Goal: Communication & Community: Connect with others

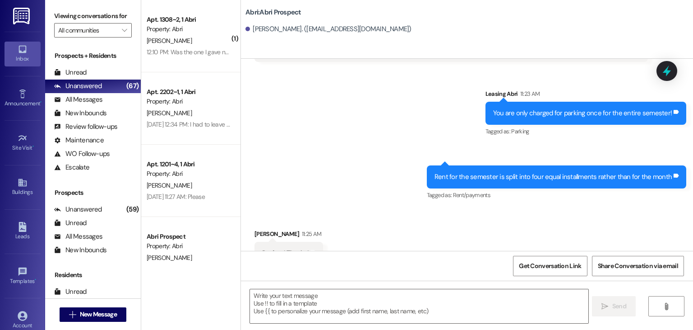
scroll to position [2870, 0]
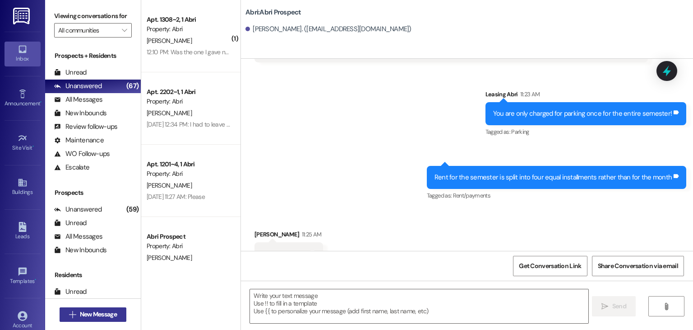
click at [102, 313] on span "New Message" at bounding box center [98, 313] width 37 height 9
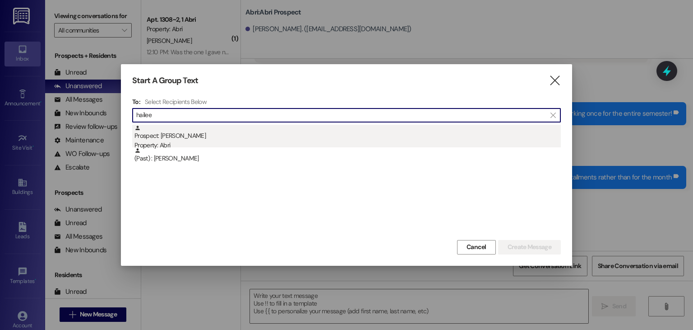
type input "hailee"
click at [198, 139] on div "Prospect: Hailee Surat Property: Abri" at bounding box center [348, 138] width 427 height 26
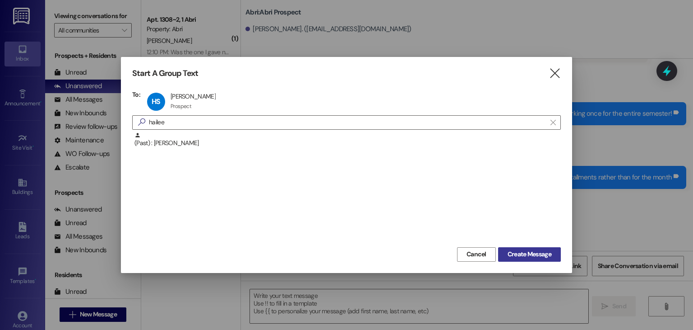
click at [516, 251] on span "Create Message" at bounding box center [530, 253] width 44 height 9
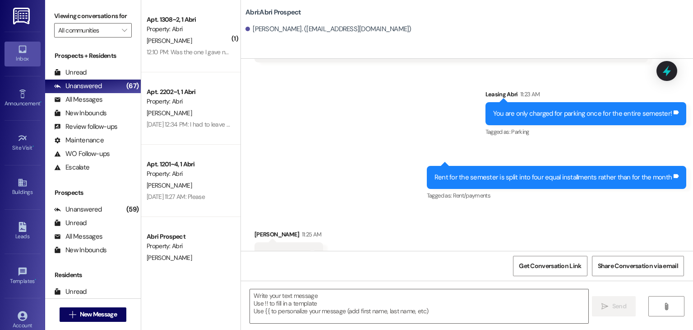
scroll to position [439, 0]
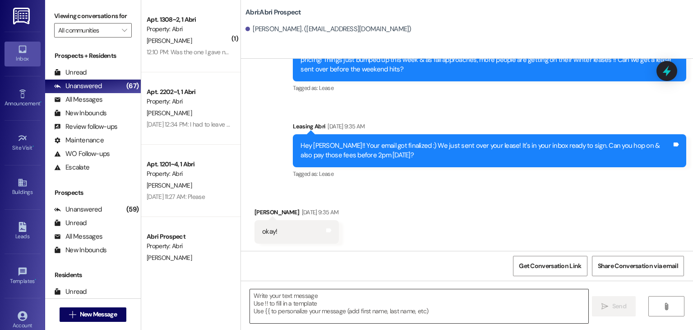
click at [361, 308] on textarea at bounding box center [419, 306] width 338 height 34
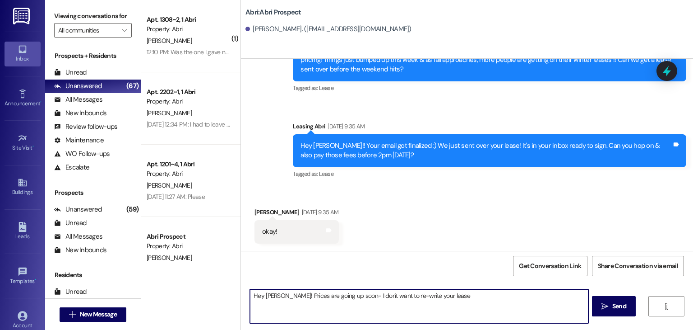
drag, startPoint x: 346, startPoint y: 294, endPoint x: 279, endPoint y: 297, distance: 66.4
click at [279, 297] on textarea "Hey Hailee! Prices are going up soon- I don't want to re-write your lease" at bounding box center [419, 306] width 338 height 34
click at [377, 295] on textarea "Hey Hailee! I don't want to re-write your lease" at bounding box center [419, 306] width 338 height 34
paste textarea "Prices are going up soon-"
click at [366, 298] on textarea "Hey Hailee! I don't want to re-write your leasePrices are going up soon-" at bounding box center [419, 306] width 338 height 34
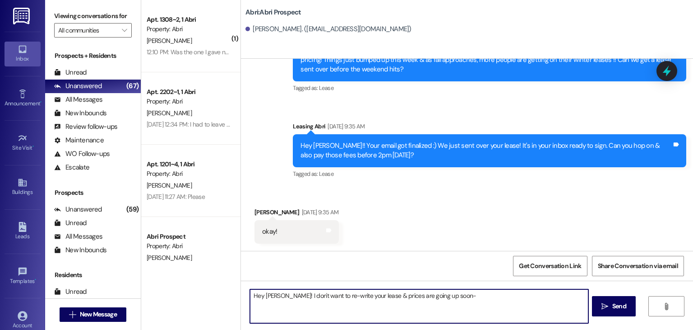
click at [457, 298] on textarea "Hey Hailee! I don't want to re-write your lease & prices are going up soon-" at bounding box center [419, 306] width 338 height 34
drag, startPoint x: 556, startPoint y: 298, endPoint x: 277, endPoint y: 294, distance: 279.0
click at [277, 294] on textarea "Hey Hailee! I don't want to re-write your lease & prices are going up soon- Any…" at bounding box center [419, 306] width 338 height 34
click at [335, 312] on textarea "Hey Hailee! I don't want to re-write your lease & prices are going up soon- Any…" at bounding box center [419, 306] width 338 height 34
drag, startPoint x: 278, startPoint y: 297, endPoint x: 563, endPoint y: 307, distance: 286.0
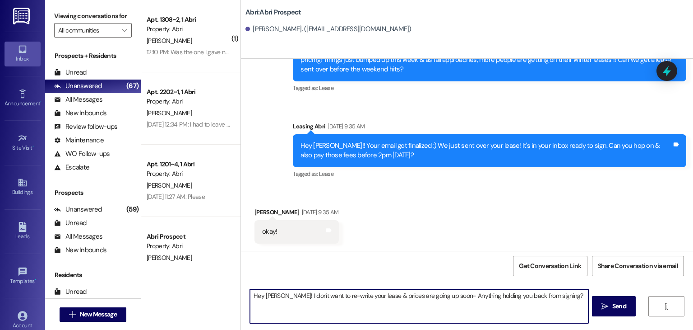
click at [563, 307] on textarea "Hey Hailee! I don't want to re-write your lease & prices are going up soon- Any…" at bounding box center [419, 306] width 338 height 34
paste textarea "Just wanted to check in—your current lease is still valid, so no need to re-do …"
drag, startPoint x: 423, startPoint y: 297, endPoint x: 505, endPoint y: 297, distance: 82.6
click at [505, 297] on textarea "Hey Hailee! Just wanted to check in—your current lease is still valid, so no ne…" at bounding box center [419, 306] width 338 height 34
click at [545, 305] on textarea "Hey Hailee! Just wanted to check in—your current lease is still valid, however,…" at bounding box center [419, 306] width 338 height 34
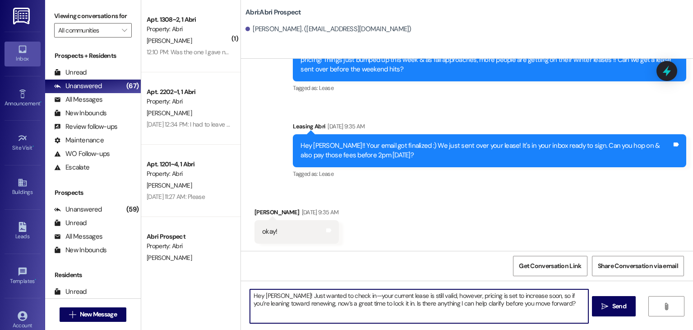
click at [291, 304] on textarea "Hey Hailee! Just wanted to check in—your current lease is still valid, however,…" at bounding box center [419, 306] width 338 height 34
click at [450, 303] on textarea "Hey Hailee! Just wanted to check in—your current lease is still valid, however,…" at bounding box center [419, 306] width 338 height 34
click at [277, 302] on textarea "Hey Hailee! Just wanted to check in—your current lease is still valid, however,…" at bounding box center [419, 306] width 338 height 34
type textarea "Hey Hailee! Just wanted to check in—your current lease is still valid, however,…"
click at [359, 309] on textarea "Hey Hailee! Just wanted to check in—your current lease is still valid, however,…" at bounding box center [419, 306] width 338 height 34
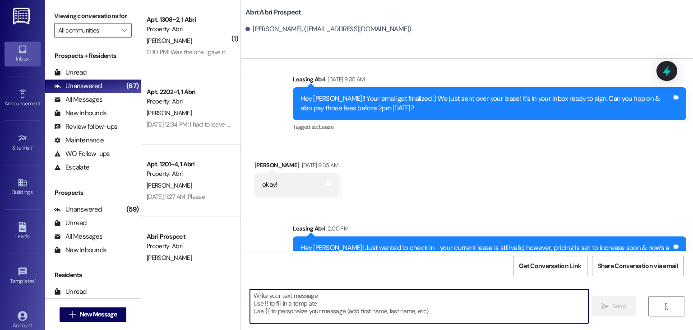
scroll to position [521, 0]
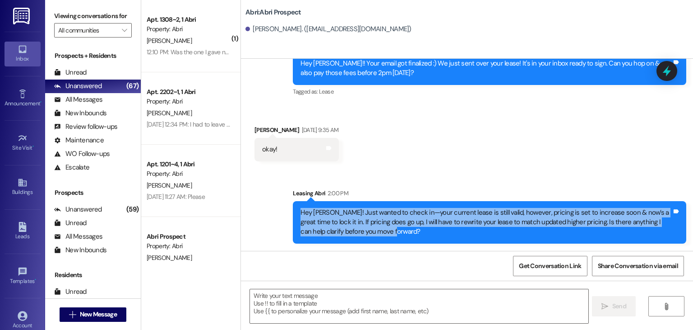
drag, startPoint x: 296, startPoint y: 210, endPoint x: 379, endPoint y: 235, distance: 87.3
click at [379, 235] on div "Hey Hailee! Just wanted to check in—your current lease is still valid, however,…" at bounding box center [487, 222] width 372 height 29
copy div "Hey Hailee! Just wanted to check in—your current lease is still valid, however,…"
click at [380, 240] on div "Hey Hailee! Just wanted to check in—your current lease is still valid, however,…" at bounding box center [490, 222] width 394 height 42
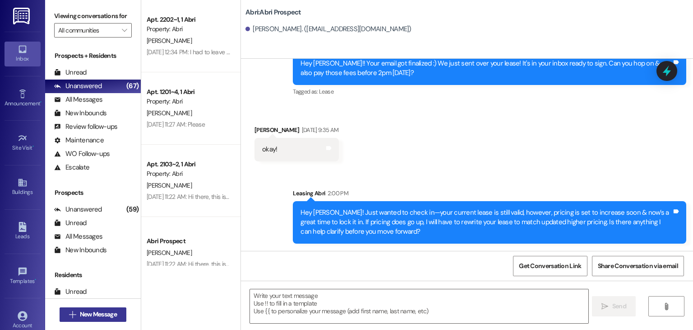
click at [99, 313] on span "New Message" at bounding box center [98, 313] width 37 height 9
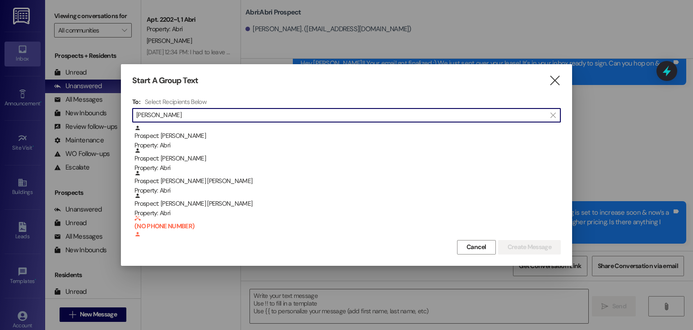
type input "eliza"
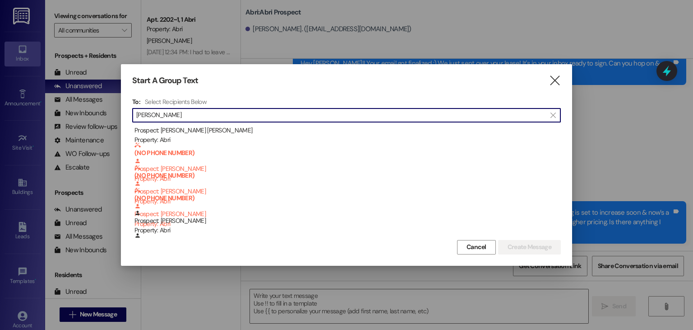
scroll to position [135, 0]
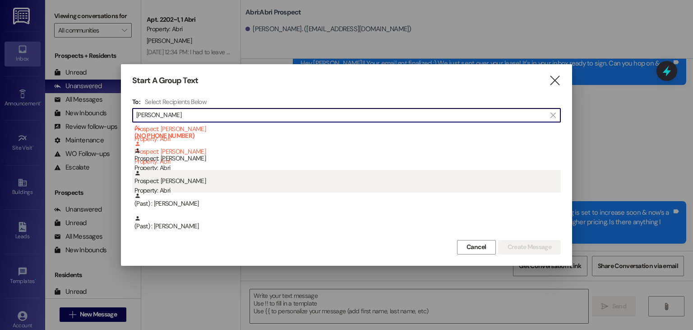
click at [194, 183] on div "Prospect: Elizabeth Serna Property: Abri" at bounding box center [348, 183] width 427 height 26
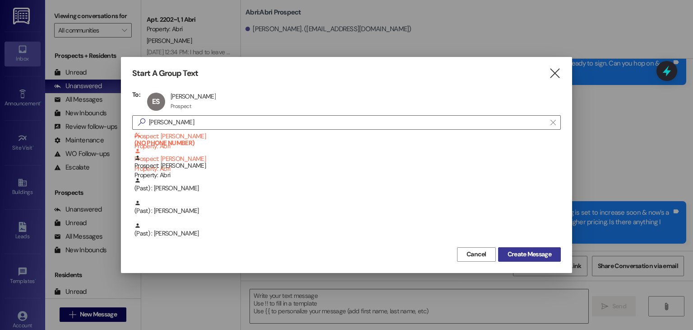
click at [520, 255] on span "Create Message" at bounding box center [530, 253] width 44 height 9
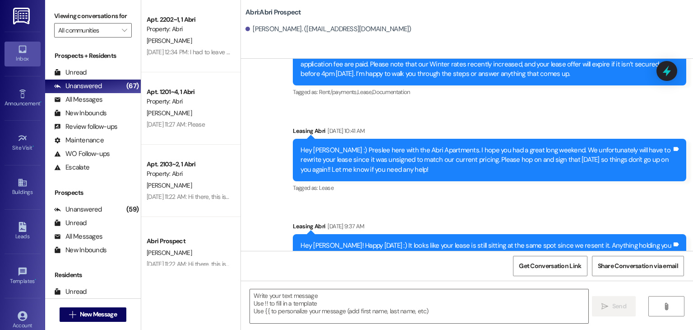
scroll to position [1070, 0]
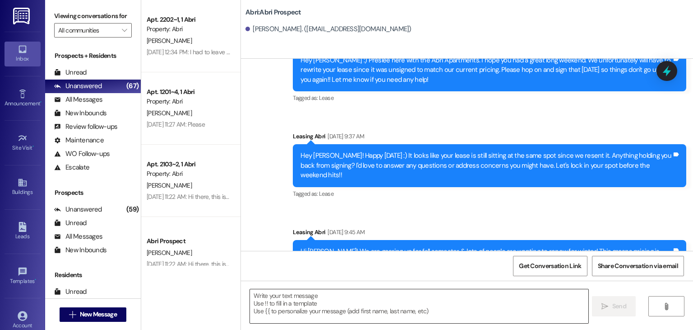
click at [265, 305] on textarea at bounding box center [419, 306] width 338 height 34
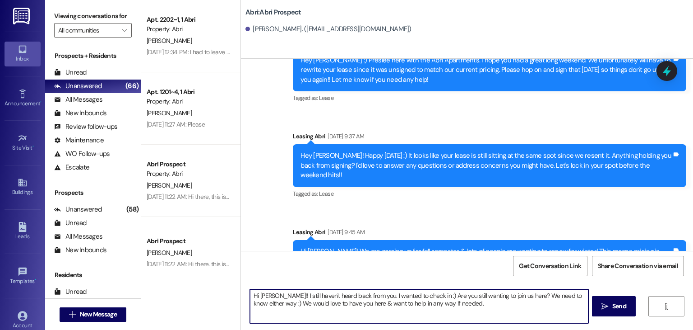
type textarea "Hi Elizabeth!! I still haven't heard back from you. I wanted to check in :) Are…"
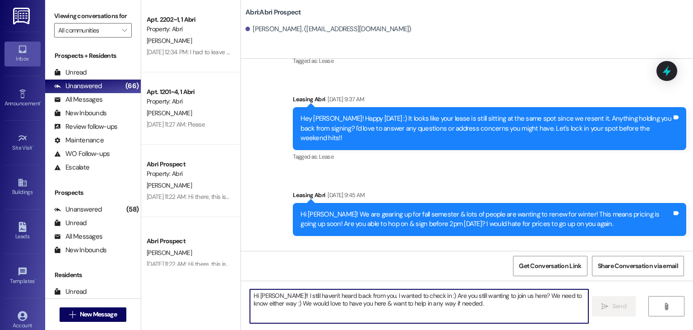
scroll to position [1142, 0]
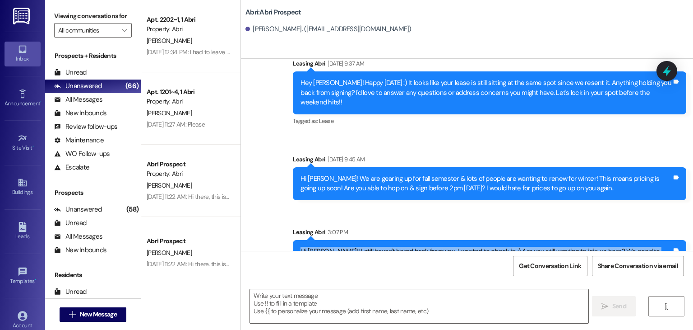
drag, startPoint x: 293, startPoint y: 220, endPoint x: 507, endPoint y: 235, distance: 214.1
click at [507, 240] on div "Hi Elizabeth!! I still haven't heard back from you. I wanted to check in :) Are…" at bounding box center [490, 256] width 394 height 33
copy div "Hi Elizabeth!! I still haven't heard back from you. I wanted to check in :) Are…"
click at [503, 240] on div "Hi Elizabeth!! I still haven't heard back from you. I wanted to check in :) Are…" at bounding box center [490, 256] width 394 height 33
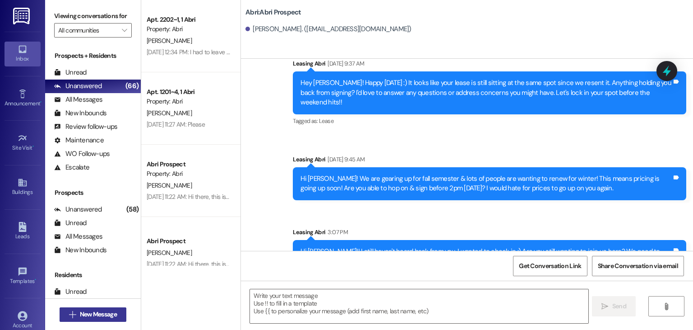
click at [105, 311] on span "New Message" at bounding box center [98, 313] width 37 height 9
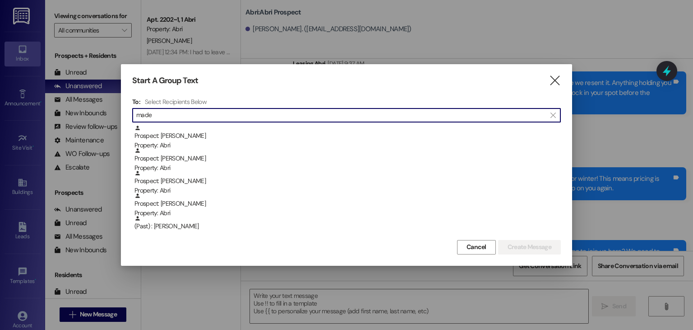
type input "made"
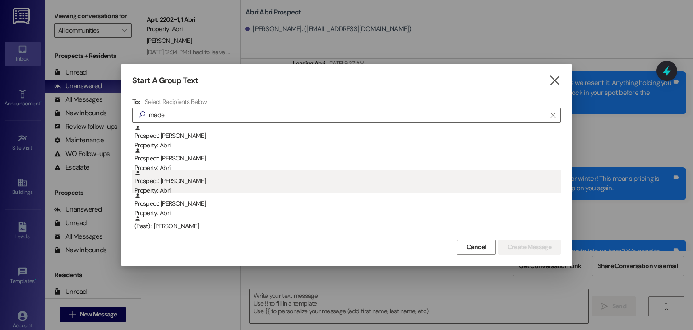
click at [199, 182] on div "Prospect: Madeleine Fullmer Property: Abri" at bounding box center [348, 183] width 427 height 26
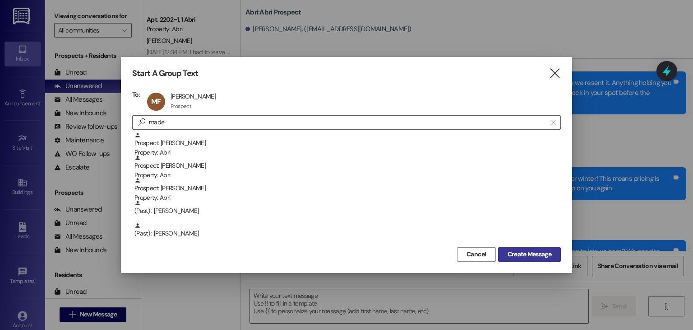
click at [537, 254] on span "Create Message" at bounding box center [530, 253] width 44 height 9
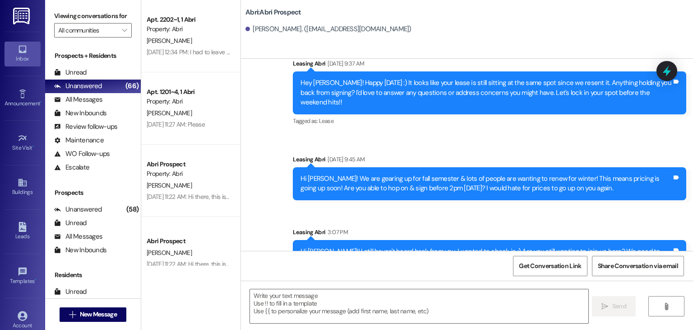
scroll to position [372, 0]
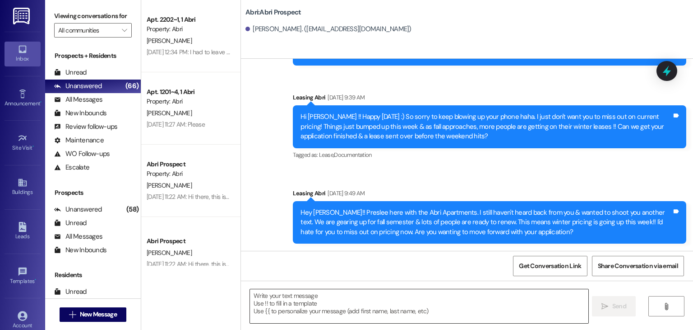
click at [279, 310] on textarea at bounding box center [419, 306] width 338 height 34
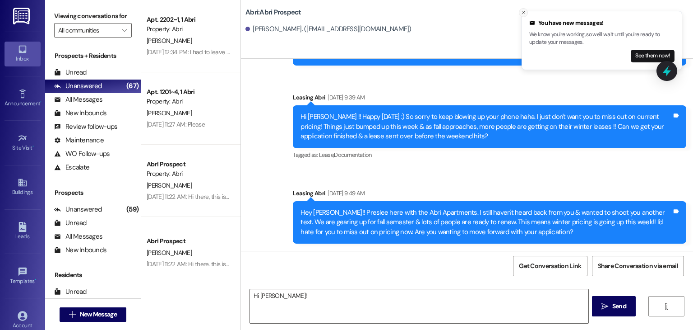
click at [524, 13] on line "Close toast" at bounding box center [523, 12] width 3 height 3
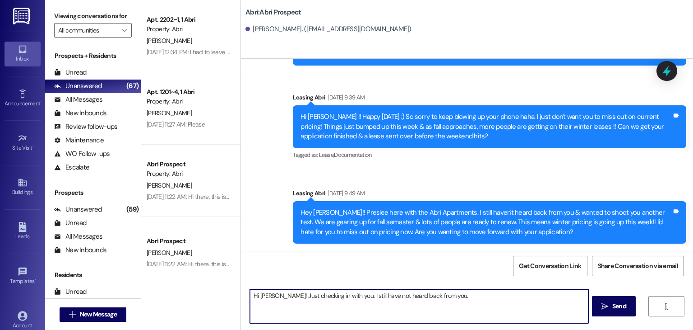
drag, startPoint x: 352, startPoint y: 296, endPoint x: 285, endPoint y: 297, distance: 66.8
click at [285, 297] on textarea "Hi Madeleine! Just checking in with you. I still have not heard back from you." at bounding box center [419, 306] width 338 height 34
click at [390, 298] on textarea "Hi Madeleine! I still have not heard back from you." at bounding box center [419, 306] width 338 height 34
paste textarea "Just checking in with you."
click at [389, 297] on textarea "Hi Madeleine! I still have not heard back from you Just checking in with you." at bounding box center [419, 306] width 338 height 34
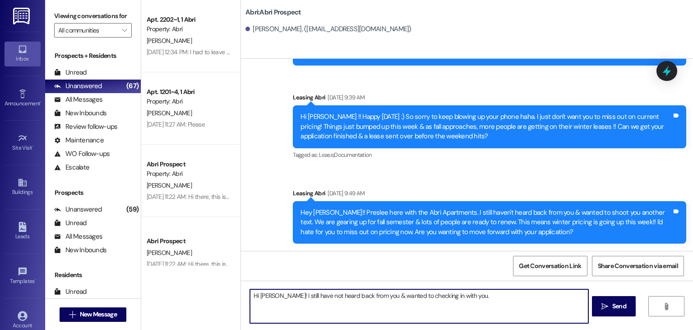
click at [434, 298] on textarea "Hi Madeleine! I still have not heard back from you & wanted to checking in with…" at bounding box center [419, 306] width 338 height 34
click at [469, 298] on textarea "Hi Madeleine! I still have not heard back from you & wanted to check in with yo…" at bounding box center [419, 306] width 338 height 34
type textarea "Hi Madeleine! I still have not heard back from you & wanted to check in with yo…"
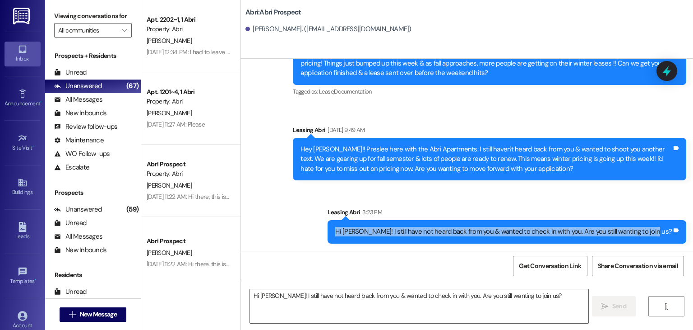
drag, startPoint x: 359, startPoint y: 231, endPoint x: 668, endPoint y: 235, distance: 309.3
click at [668, 235] on div "Hi Madeleine! I still have not heard back from you & wanted to check in with yo…" at bounding box center [503, 231] width 337 height 9
copy div "Hi Madeleine! I still have not heard back from you & wanted to check in with yo…"
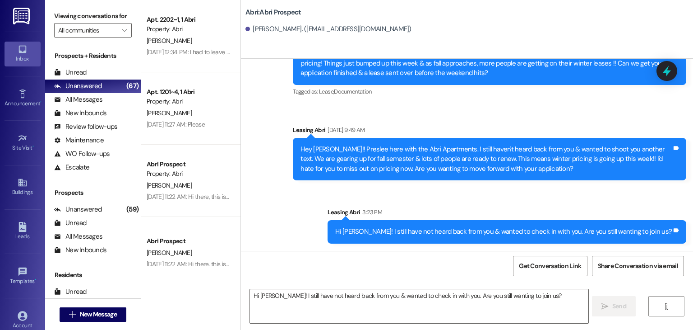
click at [651, 216] on div "Leasing Abri 3:23 PM" at bounding box center [507, 213] width 359 height 13
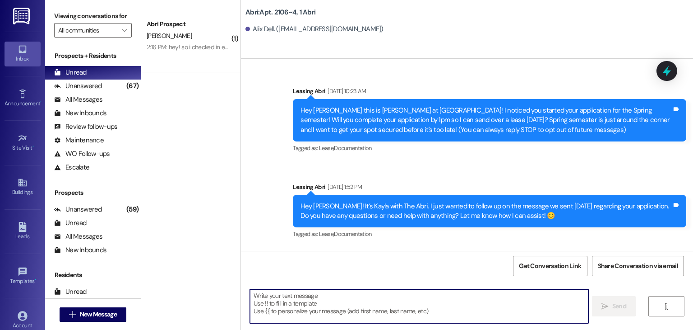
scroll to position [8285, 0]
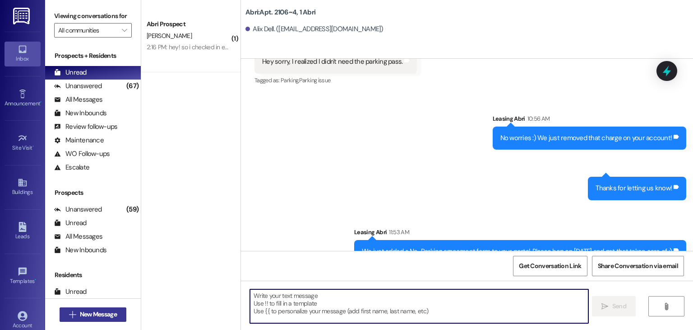
click at [111, 313] on span "New Message" at bounding box center [98, 313] width 37 height 9
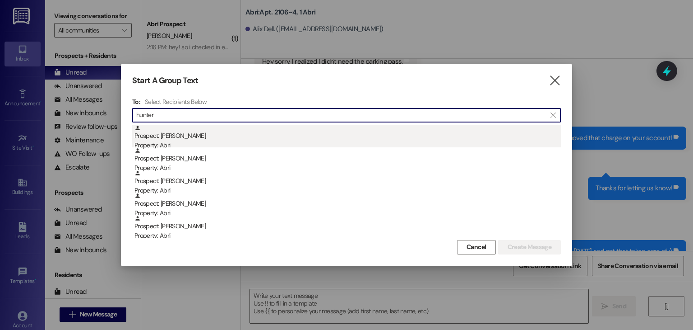
type input "hunter"
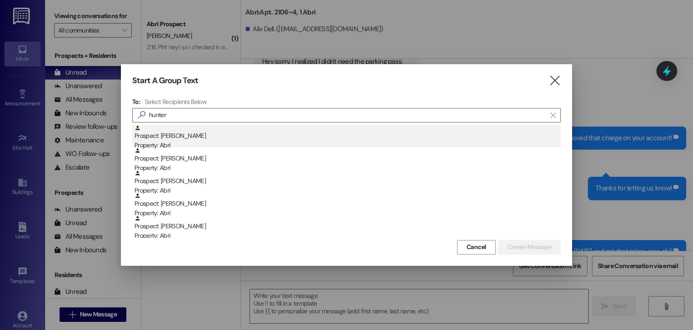
click at [200, 137] on div "Prospect: [PERSON_NAME] Property: [PERSON_NAME]" at bounding box center [348, 138] width 427 height 26
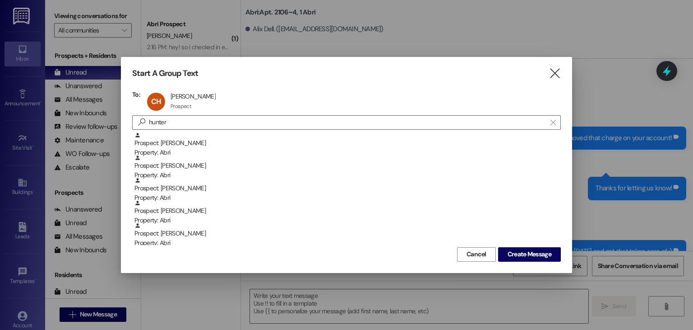
click at [518, 246] on div "Cancel Create Message" at bounding box center [346, 253] width 429 height 17
click at [517, 249] on span "Create Message" at bounding box center [530, 253] width 44 height 9
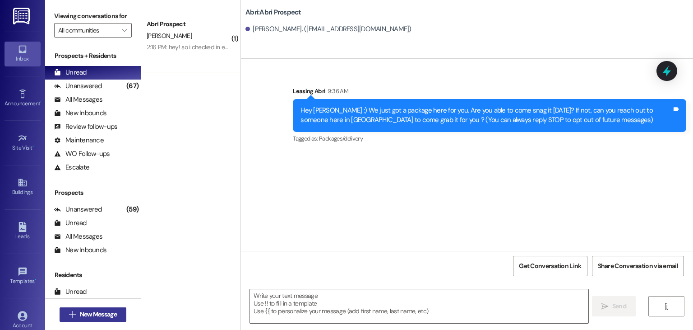
click at [95, 308] on button " New Message" at bounding box center [93, 314] width 67 height 14
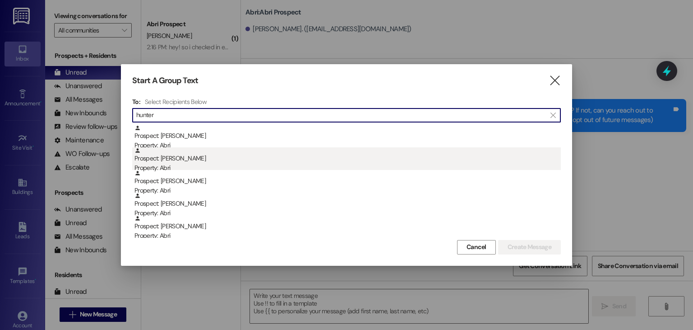
type input "hunter"
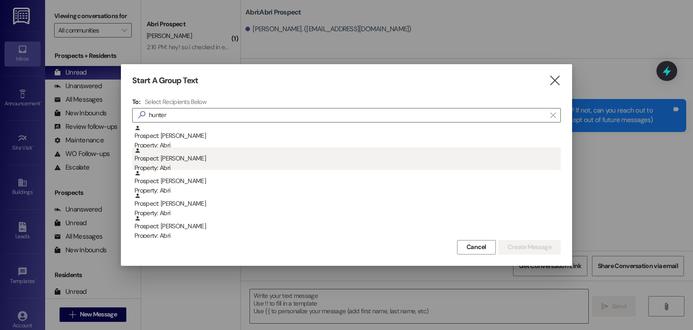
click at [205, 163] on div "Property: Abri" at bounding box center [348, 167] width 427 height 9
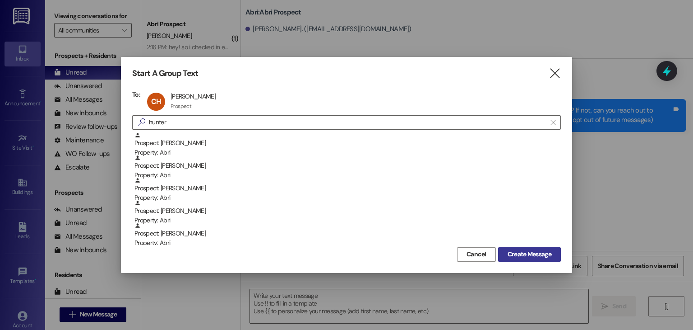
click at [526, 252] on span "Create Message" at bounding box center [530, 253] width 44 height 9
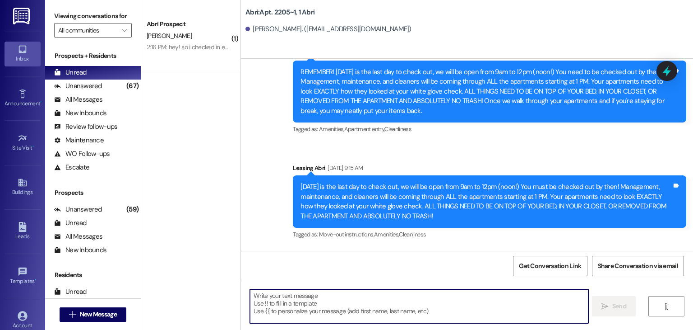
click at [372, 300] on textarea at bounding box center [419, 306] width 338 height 34
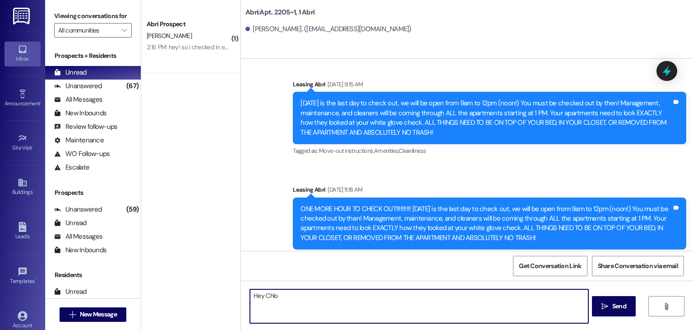
type textarea "Hey [PERSON_NAME]"
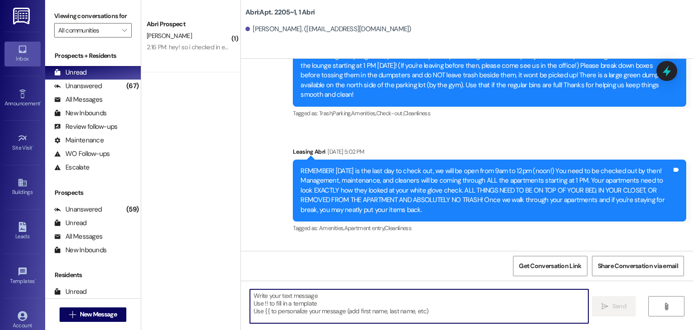
scroll to position [7823, 0]
